Goal: Ask a question

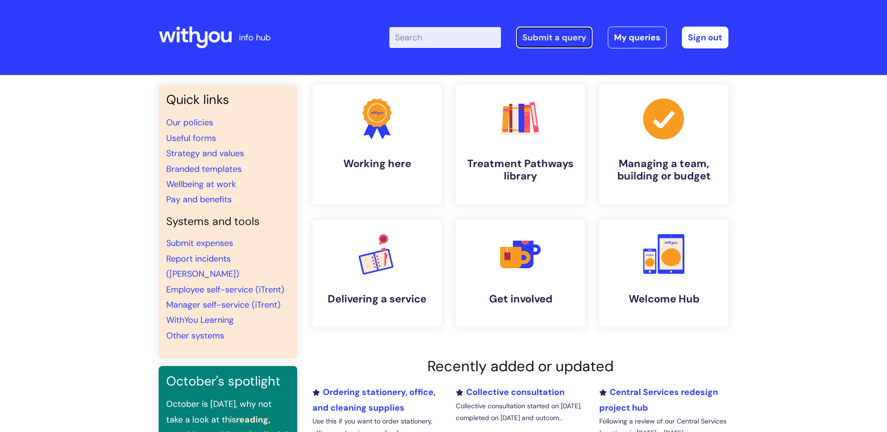
click at [562, 34] on link "Submit a query" at bounding box center [554, 38] width 76 height 22
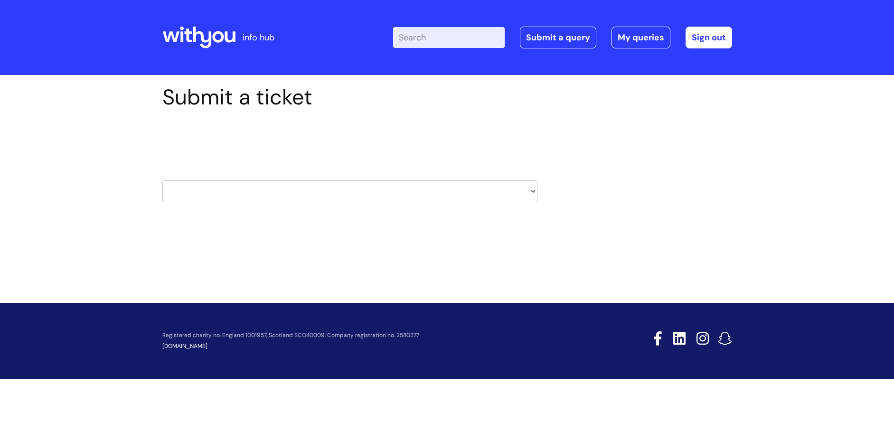
click at [535, 191] on select "HR / People IT and Support Clinical Drug Alerts Finance Accounts Data Support T…" at bounding box center [349, 191] width 375 height 22
select select "data_protection"
click at [162, 180] on select "HR / People IT and Support Clinical Drug Alerts Finance Accounts Data Support T…" at bounding box center [349, 191] width 375 height 22
